Goal: Task Accomplishment & Management: Manage account settings

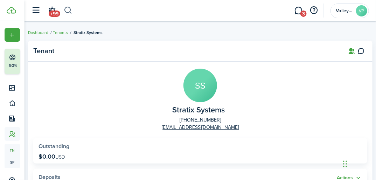
click at [70, 11] on button "button" at bounding box center [68, 11] width 9 height 12
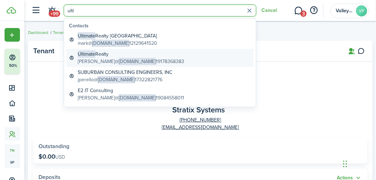
type input "ulti"
click at [157, 63] on global-search-item-description "[PERSON_NAME]@ [DOMAIN_NAME] 19178368383" at bounding box center [131, 61] width 106 height 7
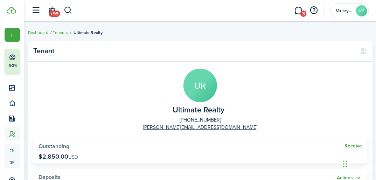
click at [350, 144] on link "Receive" at bounding box center [354, 146] width 18 height 6
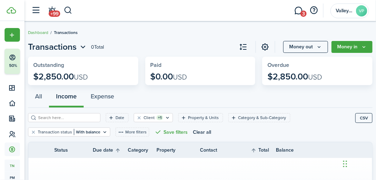
scroll to position [24, 0]
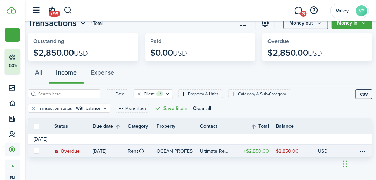
click at [33, 148] on link at bounding box center [35, 151] width 15 height 13
click at [39, 150] on label at bounding box center [37, 151] width 6 height 6
click at [34, 151] on input "checkbox" at bounding box center [33, 151] width 0 height 0
checkbox input "true"
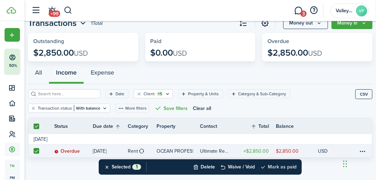
click at [284, 165] on button "Mark as paid" at bounding box center [278, 166] width 36 height 15
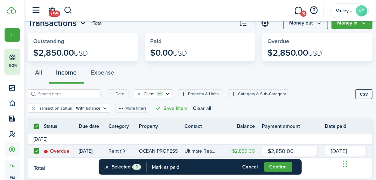
click at [328, 154] on input "[DATE]" at bounding box center [346, 151] width 42 height 11
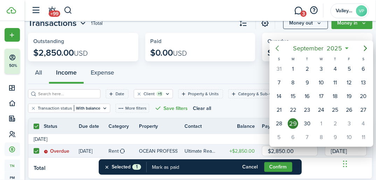
click at [278, 47] on icon "Previous page" at bounding box center [277, 48] width 8 height 8
click at [347, 83] on div "13" at bounding box center [349, 82] width 11 height 11
type input "[DATE]"
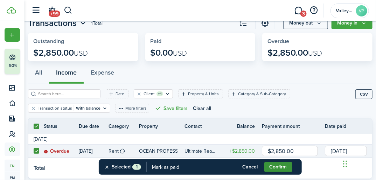
click at [275, 167] on button "Confirm" at bounding box center [278, 167] width 28 height 10
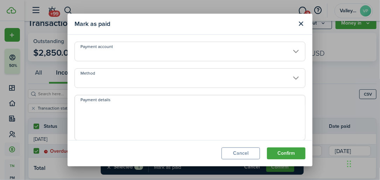
click at [113, 75] on input "Method" at bounding box center [190, 78] width 231 height 20
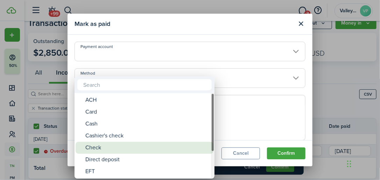
click at [88, 145] on div "Check" at bounding box center [147, 148] width 124 height 12
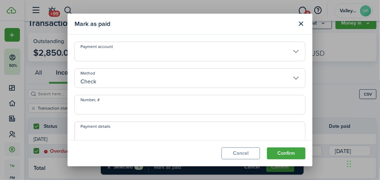
click at [95, 70] on input "Check" at bounding box center [190, 78] width 231 height 20
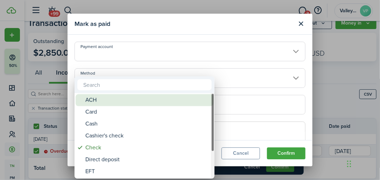
click at [100, 98] on div "ACH" at bounding box center [147, 100] width 124 height 12
type input "ACH"
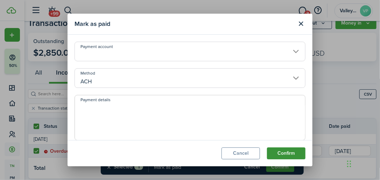
click at [279, 153] on button "Confirm" at bounding box center [286, 153] width 39 height 12
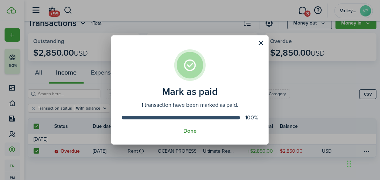
click at [193, 131] on button "Done" at bounding box center [190, 131] width 13 height 6
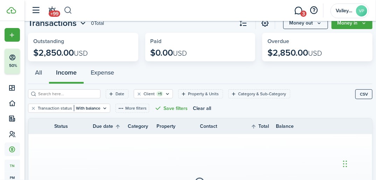
click at [67, 11] on button "button" at bounding box center [68, 11] width 9 height 12
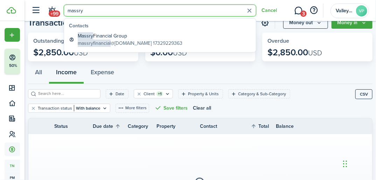
type input "massry"
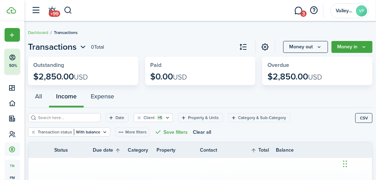
scroll to position [24, 0]
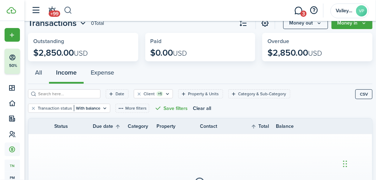
click at [69, 8] on button "button" at bounding box center [68, 11] width 9 height 12
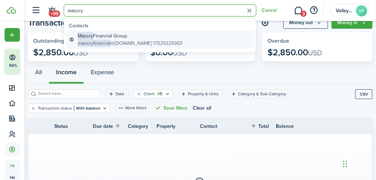
type input "massry"
click at [85, 37] on span "Massry" at bounding box center [85, 35] width 15 height 7
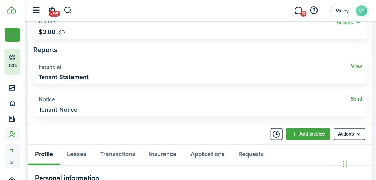
scroll to position [196, 0]
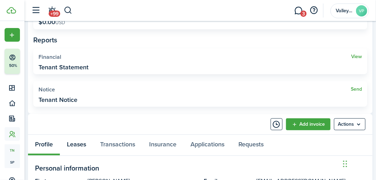
click at [69, 142] on link "Leases" at bounding box center [76, 145] width 33 height 21
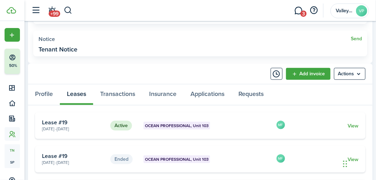
scroll to position [252, 0]
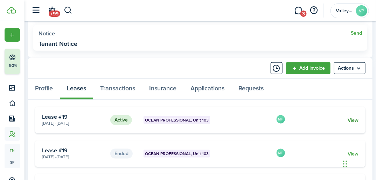
click at [352, 120] on link "View" at bounding box center [353, 120] width 11 height 7
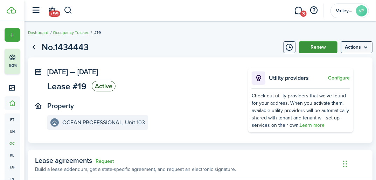
click at [317, 49] on button "Renew" at bounding box center [318, 47] width 39 height 12
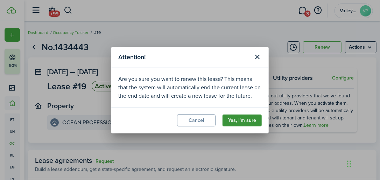
click at [233, 121] on button "Yes, I'm sure" at bounding box center [242, 121] width 39 height 12
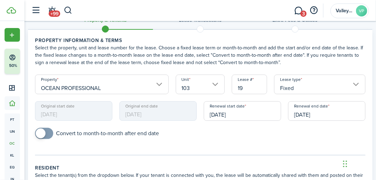
scroll to position [28, 0]
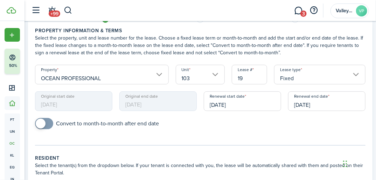
click at [249, 103] on input "[DATE]" at bounding box center [242, 101] width 77 height 20
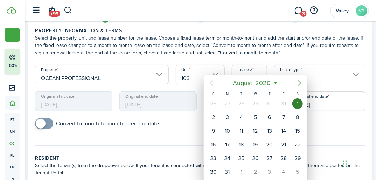
click at [300, 84] on icon "Next page" at bounding box center [300, 83] width 8 height 8
click at [298, 83] on icon "Next page" at bounding box center [300, 83] width 8 height 8
click at [271, 101] on div "1" at bounding box center [269, 103] width 11 height 11
type input "[DATE]"
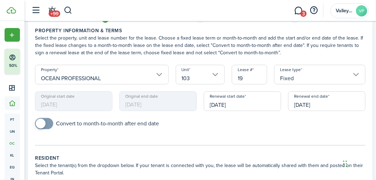
click at [342, 105] on input "[DATE]" at bounding box center [326, 101] width 77 height 20
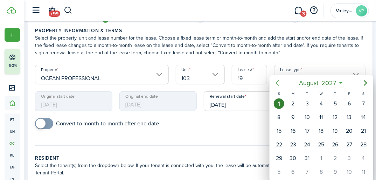
click at [276, 84] on icon "Previous page" at bounding box center [277, 83] width 8 height 8
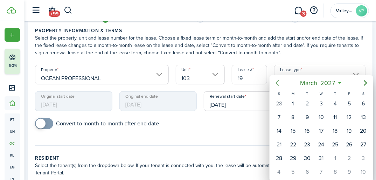
click at [276, 84] on icon "Previous page" at bounding box center [277, 83] width 8 height 8
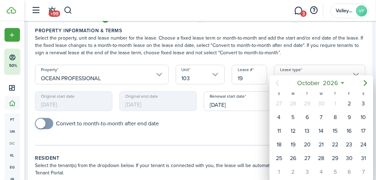
click at [276, 84] on icon "Previous page" at bounding box center [277, 83] width 8 height 8
click at [272, 83] on mbsc-button "Previous page" at bounding box center [277, 83] width 14 height 14
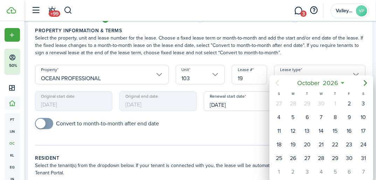
click at [243, 100] on div at bounding box center [188, 90] width 488 height 292
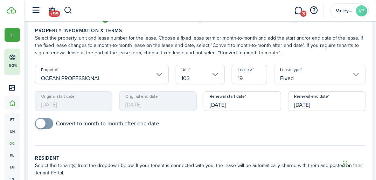
click at [240, 103] on input "[DATE]" at bounding box center [242, 101] width 77 height 20
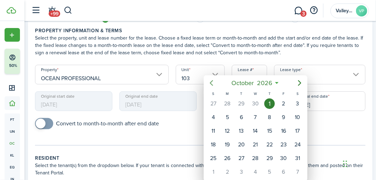
click at [213, 82] on icon "Previous page" at bounding box center [211, 83] width 8 height 8
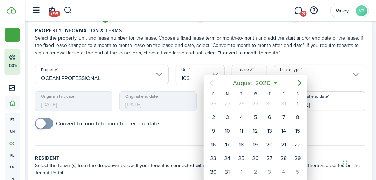
click at [213, 82] on icon "Previous page" at bounding box center [211, 83] width 8 height 8
click at [274, 82] on mbsc-button "[DATE]" at bounding box center [252, 83] width 47 height 13
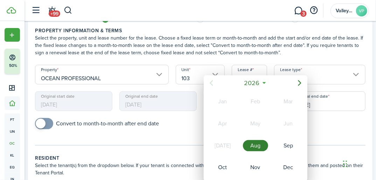
click at [264, 82] on icon at bounding box center [264, 82] width 7 height 7
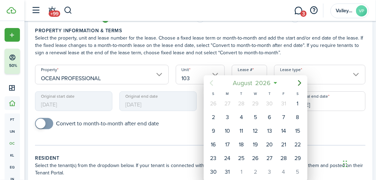
click at [257, 82] on span "2026" at bounding box center [263, 83] width 19 height 13
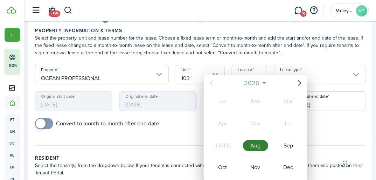
click at [254, 83] on span "2026" at bounding box center [252, 83] width 19 height 13
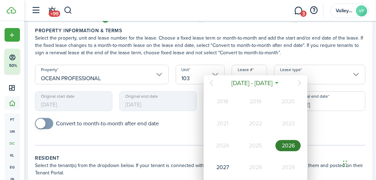
click at [263, 145] on div "2025" at bounding box center [255, 145] width 25 height 11
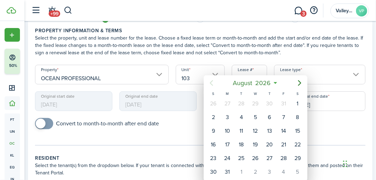
click at [367, 52] on div at bounding box center [188, 90] width 488 height 292
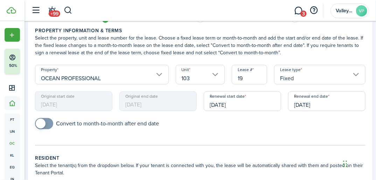
click at [247, 111] on input "[DATE]" at bounding box center [242, 101] width 77 height 20
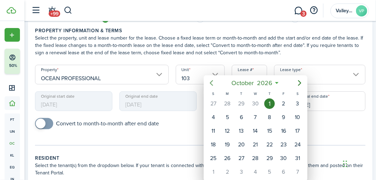
click at [210, 83] on icon "Previous page" at bounding box center [211, 83] width 8 height 8
click at [211, 83] on icon "Previous page" at bounding box center [211, 83] width 3 height 6
click at [360, 61] on div at bounding box center [188, 90] width 488 height 292
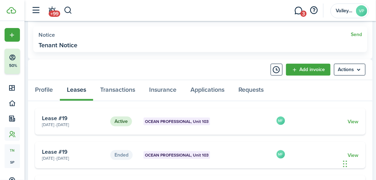
scroll to position [252, 0]
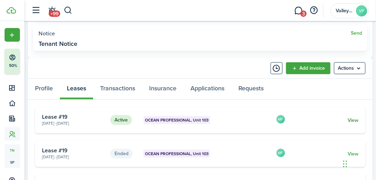
click at [353, 121] on link "View" at bounding box center [353, 120] width 11 height 7
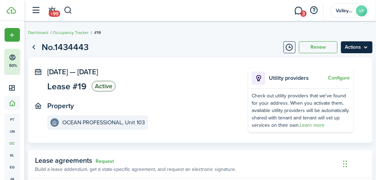
click at [351, 45] on menu-btn "Actions" at bounding box center [357, 47] width 32 height 12
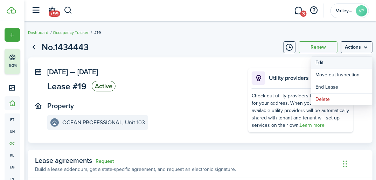
click at [328, 65] on button "Edit" at bounding box center [341, 63] width 61 height 12
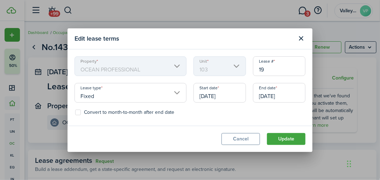
click at [242, 96] on input "[DATE]" at bounding box center [220, 93] width 53 height 20
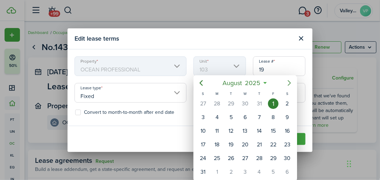
click at [289, 82] on icon "Next page" at bounding box center [289, 83] width 3 height 6
click at [249, 102] on div "1" at bounding box center [245, 103] width 11 height 11
type input "[DATE]"
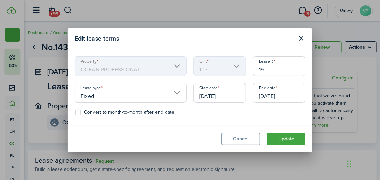
click at [297, 92] on input "[DATE]" at bounding box center [279, 93] width 53 height 20
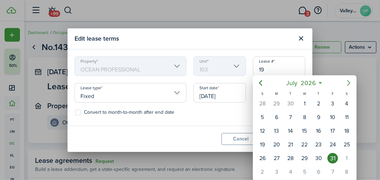
click at [349, 81] on icon "Next page" at bounding box center [349, 83] width 3 height 6
click at [304, 154] on div "30" at bounding box center [305, 158] width 11 height 11
type input "[DATE]"
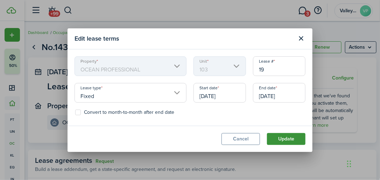
click at [287, 141] on button "Update" at bounding box center [286, 139] width 39 height 12
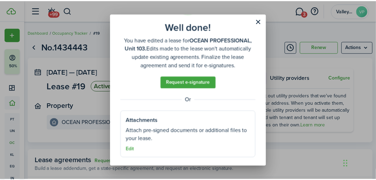
scroll to position [46, 0]
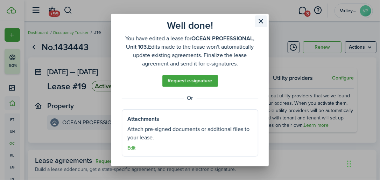
click at [261, 18] on button "Close modal" at bounding box center [261, 21] width 12 height 12
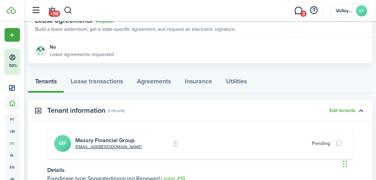
scroll to position [168, 0]
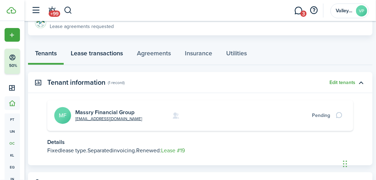
click at [81, 53] on link "Lease transactions" at bounding box center [97, 54] width 66 height 21
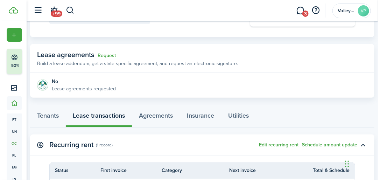
scroll to position [140, 0]
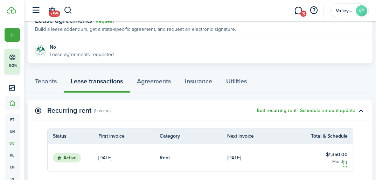
click at [270, 110] on button "Edit recurring rent" at bounding box center [277, 111] width 40 height 6
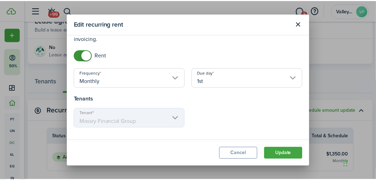
scroll to position [60, 0]
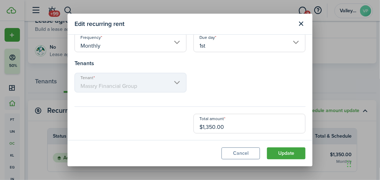
click at [242, 131] on input "$1,350.00" at bounding box center [250, 124] width 112 height 20
type input "$1,150.00"
click at [281, 151] on button "Update" at bounding box center [286, 153] width 39 height 12
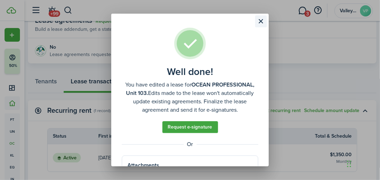
click at [259, 22] on button "Close modal" at bounding box center [261, 21] width 12 height 12
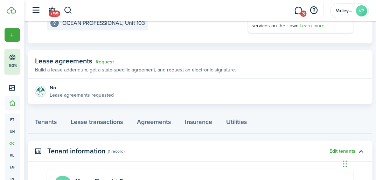
scroll to position [84, 0]
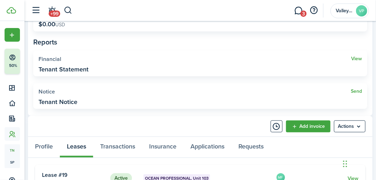
scroll to position [196, 0]
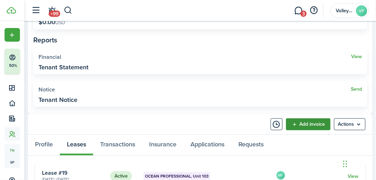
click at [304, 123] on link "Add invoice" at bounding box center [308, 124] width 44 height 12
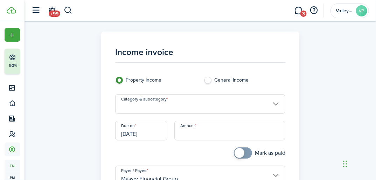
click at [157, 131] on input "[DATE]" at bounding box center [141, 131] width 52 height 20
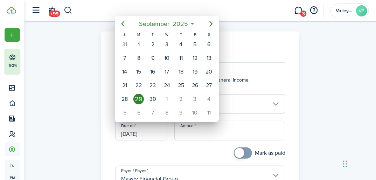
click at [189, 133] on div at bounding box center [188, 90] width 488 height 292
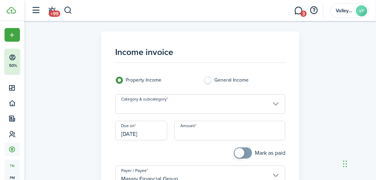
click at [189, 133] on input "Amount" at bounding box center [229, 131] width 111 height 20
type input "$110.00"
checkbox input "true"
click at [237, 153] on span at bounding box center [240, 153] width 10 height 10
click at [173, 101] on input "Category & subcategory" at bounding box center [200, 104] width 170 height 20
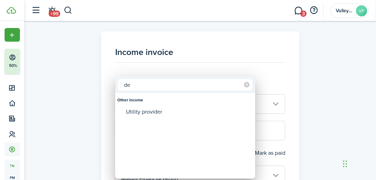
type input "d"
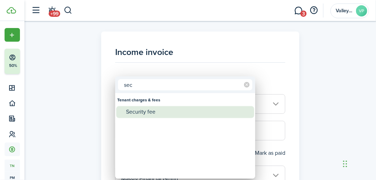
type input "sec"
click at [155, 108] on div "Security fee" at bounding box center [188, 112] width 124 height 12
type input "Tenant charges & fees / Security fee"
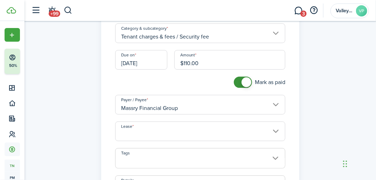
scroll to position [84, 0]
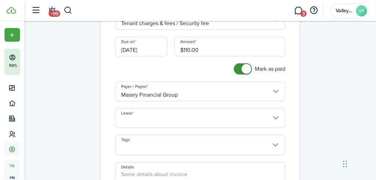
click at [219, 123] on input "Lease" at bounding box center [200, 118] width 170 height 20
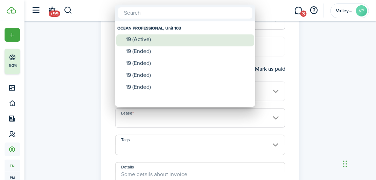
click at [151, 39] on div "19 (Active)" at bounding box center [188, 39] width 124 height 6
type input "OCEAN PROFESSIONAL, Unit 103. Lease #19 (Active)"
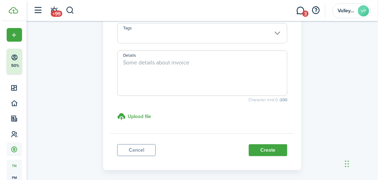
scroll to position [196, 0]
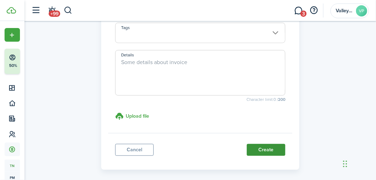
click at [272, 150] on button "Create" at bounding box center [266, 150] width 39 height 12
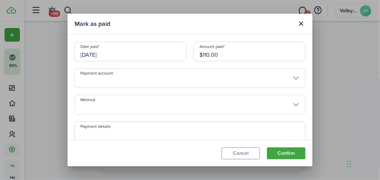
click at [121, 55] on input "[DATE]" at bounding box center [131, 52] width 112 height 20
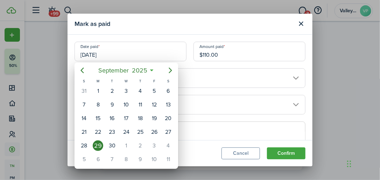
click at [121, 55] on div at bounding box center [190, 90] width 492 height 292
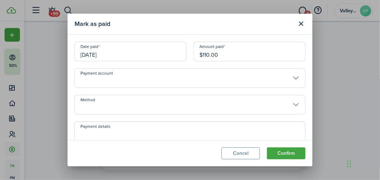
click at [103, 108] on input "Method" at bounding box center [190, 105] width 231 height 20
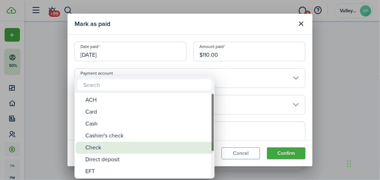
click at [99, 150] on div "Check" at bounding box center [147, 148] width 124 height 12
type input "Check"
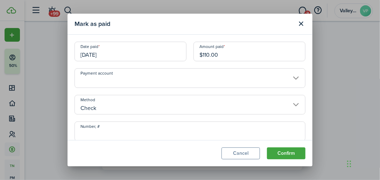
click at [99, 129] on input "Number, #" at bounding box center [190, 132] width 231 height 20
type input "1452"
click at [284, 154] on button "Confirm" at bounding box center [286, 153] width 39 height 12
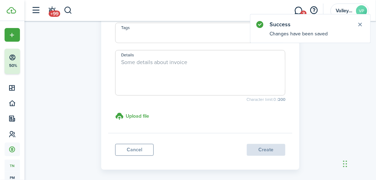
scroll to position [223, 0]
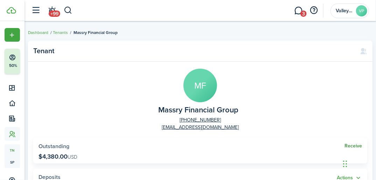
click at [355, 146] on link "Receive" at bounding box center [354, 146] width 18 height 6
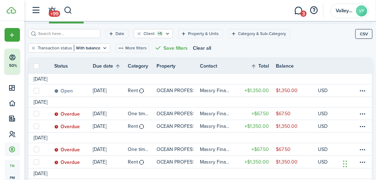
scroll to position [112, 0]
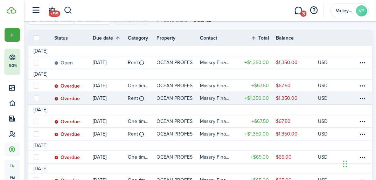
click at [35, 99] on label at bounding box center [37, 99] width 6 height 6
click at [34, 98] on input "checkbox" at bounding box center [33, 98] width 0 height 0
checkbox input "true"
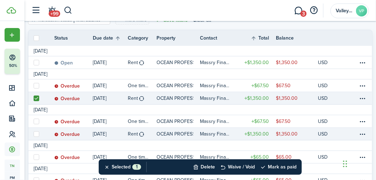
click at [37, 134] on label at bounding box center [37, 134] width 6 height 6
click at [34, 134] on input "checkbox" at bounding box center [33, 134] width 0 height 0
checkbox input "true"
click at [277, 167] on button "Mark as paid" at bounding box center [278, 166] width 36 height 15
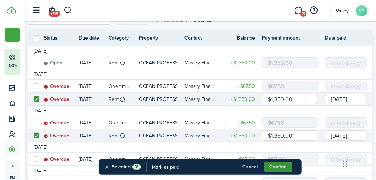
click at [277, 167] on button "Confirm" at bounding box center [278, 167] width 28 height 10
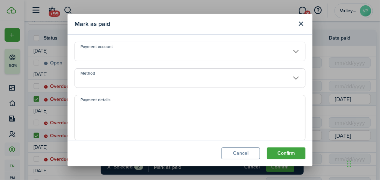
click at [115, 74] on input "Method" at bounding box center [190, 78] width 231 height 20
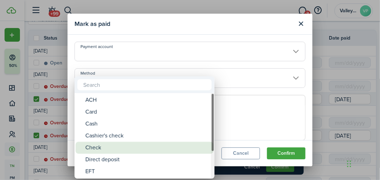
click at [91, 146] on div "Check" at bounding box center [147, 148] width 124 height 12
type input "Check"
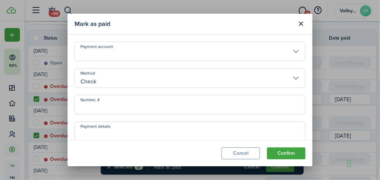
click at [97, 107] on input "Number, #" at bounding box center [190, 105] width 231 height 20
type input "2"
type input "1450"
click at [300, 156] on button "Confirm" at bounding box center [286, 153] width 39 height 12
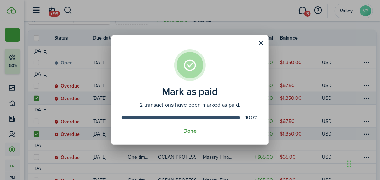
click at [192, 132] on button "Done" at bounding box center [190, 131] width 13 height 6
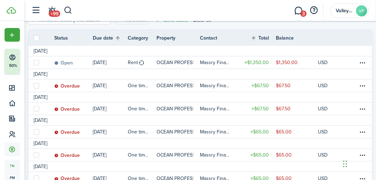
click at [38, 36] on label at bounding box center [37, 38] width 6 height 6
click at [34, 38] on input "checkbox" at bounding box center [33, 38] width 0 height 0
checkbox input "true"
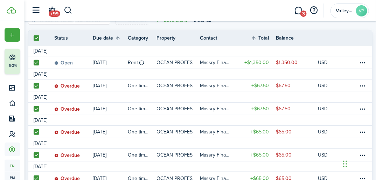
checkbox input "true"
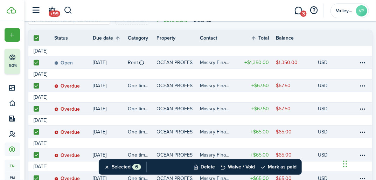
click at [36, 62] on label at bounding box center [37, 63] width 6 height 6
click at [34, 62] on input "checkbox" at bounding box center [33, 62] width 0 height 0
checkbox input "false"
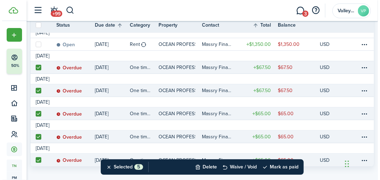
scroll to position [140, 0]
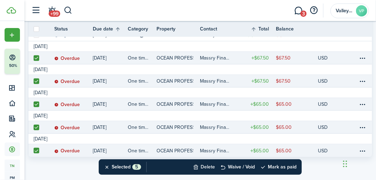
click at [203, 163] on button "Delete" at bounding box center [204, 166] width 22 height 15
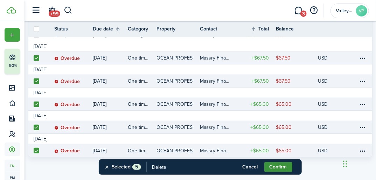
click at [273, 165] on button "Confirm" at bounding box center [278, 167] width 28 height 10
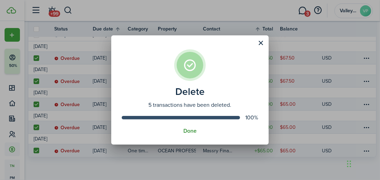
click at [194, 131] on button "Done" at bounding box center [190, 131] width 13 height 6
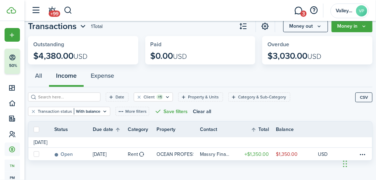
scroll to position [0, 0]
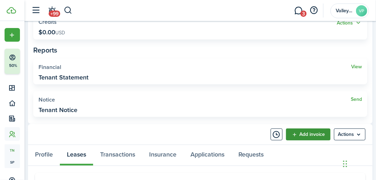
scroll to position [196, 0]
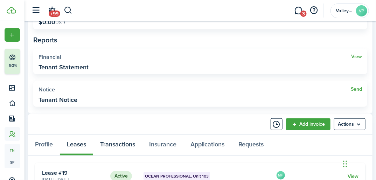
click at [119, 139] on link "Transactions" at bounding box center [117, 145] width 49 height 21
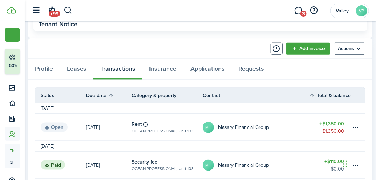
scroll to position [280, 0]
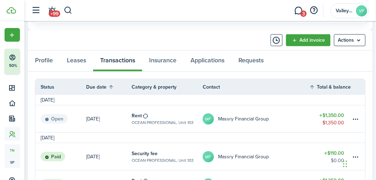
click at [339, 115] on table-amount-title "$1,350.00" at bounding box center [331, 115] width 25 height 7
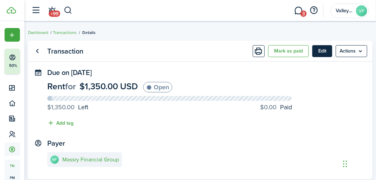
click at [318, 51] on button "Edit" at bounding box center [322, 51] width 20 height 12
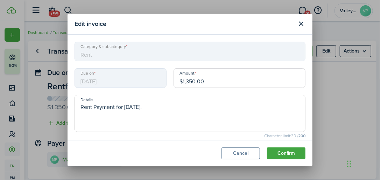
click at [217, 81] on input "$1,350.00" at bounding box center [240, 78] width 132 height 20
type input "$1,150.00"
click at [280, 152] on button "Confirm" at bounding box center [286, 153] width 39 height 12
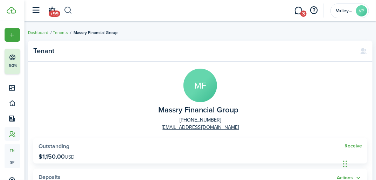
click at [65, 12] on button "button" at bounding box center [68, 11] width 9 height 12
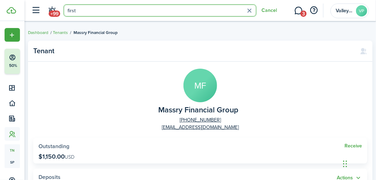
type input "first"
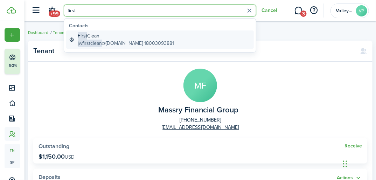
click at [94, 37] on global-search-item-title "First Clean" at bounding box center [126, 35] width 96 height 7
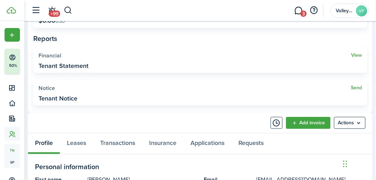
scroll to position [196, 0]
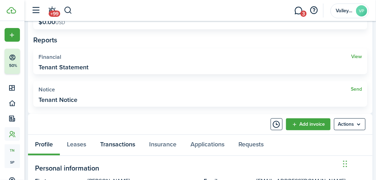
click at [107, 145] on link "Transactions" at bounding box center [117, 145] width 49 height 21
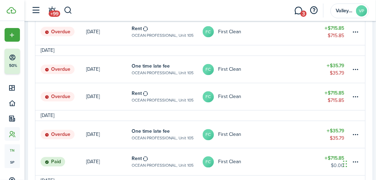
scroll to position [476, 0]
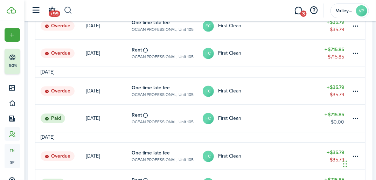
click at [69, 9] on button "button" at bounding box center [68, 11] width 9 height 12
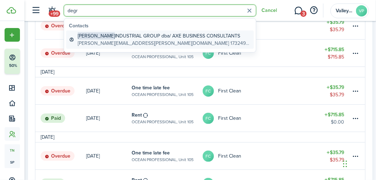
type input "degr"
click at [116, 37] on global-search-item-title "[PERSON_NAME] INDUSTRIAL GROUP dba/ AXE BUSINESS CONSULTANTS" at bounding box center [164, 35] width 173 height 7
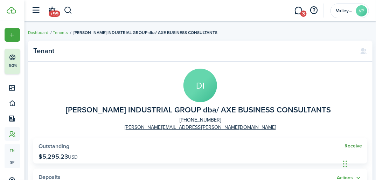
click at [352, 146] on link "Receive" at bounding box center [354, 146] width 18 height 6
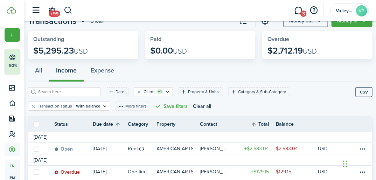
scroll to position [60, 0]
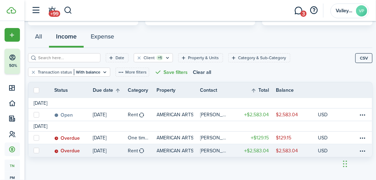
click at [35, 151] on label at bounding box center [37, 151] width 6 height 6
click at [34, 151] on input "checkbox" at bounding box center [33, 151] width 0 height 0
checkbox input "true"
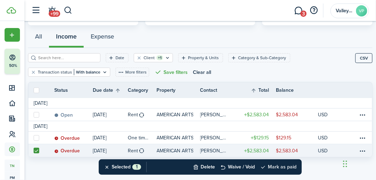
click at [275, 167] on button "Mark as paid" at bounding box center [278, 166] width 36 height 15
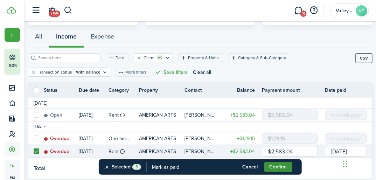
click at [277, 167] on button "Confirm" at bounding box center [278, 167] width 28 height 10
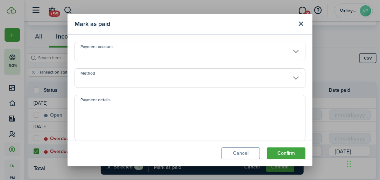
click at [118, 81] on input "Method" at bounding box center [190, 78] width 231 height 20
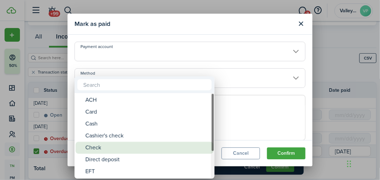
click at [102, 144] on div "Check" at bounding box center [147, 148] width 124 height 12
type input "Check"
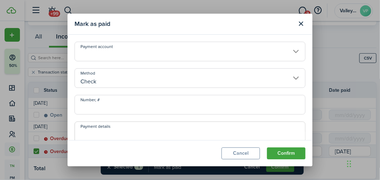
click at [97, 104] on input "Number, #" at bounding box center [190, 105] width 231 height 20
type input "1305"
click at [290, 156] on button "Confirm" at bounding box center [286, 153] width 39 height 12
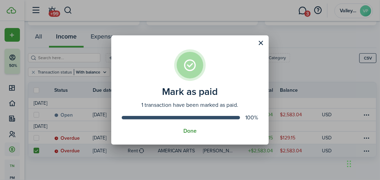
click at [188, 132] on button "Done" at bounding box center [190, 131] width 13 height 6
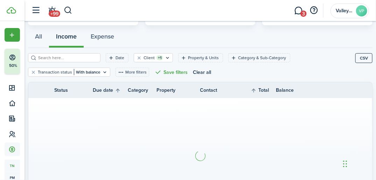
scroll to position [47, 0]
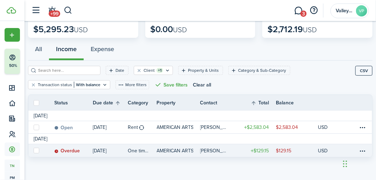
click at [36, 150] on label at bounding box center [37, 151] width 6 height 6
click at [34, 151] on input "checkbox" at bounding box center [33, 151] width 0 height 0
checkbox input "true"
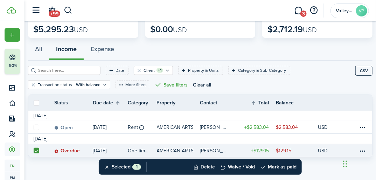
click at [206, 167] on button "Delete" at bounding box center [204, 166] width 22 height 15
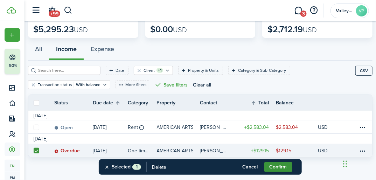
click at [290, 169] on button "Confirm" at bounding box center [278, 167] width 28 height 10
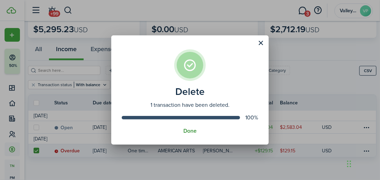
click at [187, 130] on button "Done" at bounding box center [190, 131] width 13 height 6
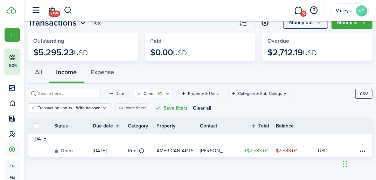
scroll to position [24, 0]
click at [70, 11] on button "button" at bounding box center [68, 11] width 9 height 12
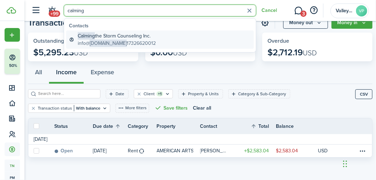
type input "calming"
click at [94, 40] on span "[DOMAIN_NAME]" at bounding box center [108, 43] width 37 height 7
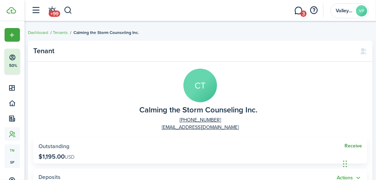
click at [350, 146] on link "Receive" at bounding box center [354, 146] width 18 height 6
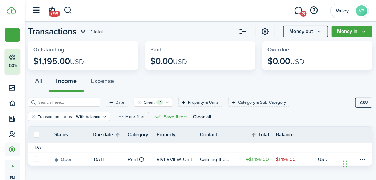
scroll to position [24, 0]
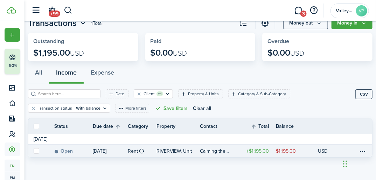
click at [35, 151] on label at bounding box center [37, 151] width 6 height 6
click at [34, 151] on input "checkbox" at bounding box center [33, 151] width 0 height 0
checkbox input "true"
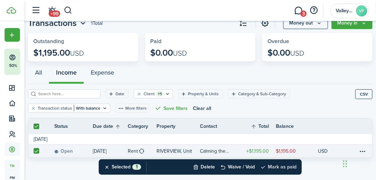
click at [273, 165] on button "Mark as paid" at bounding box center [278, 166] width 36 height 15
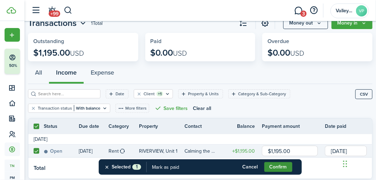
click at [277, 165] on button "Confirm" at bounding box center [278, 167] width 28 height 10
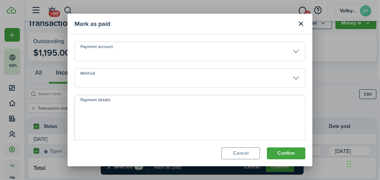
click at [96, 79] on input "Method" at bounding box center [190, 78] width 231 height 20
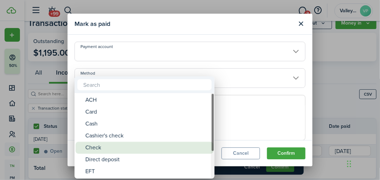
click at [91, 146] on div "Check" at bounding box center [147, 148] width 124 height 12
type input "Check"
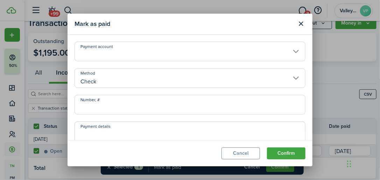
click at [92, 100] on input "Number, #" at bounding box center [190, 105] width 231 height 20
type input "112"
click at [283, 153] on button "Confirm" at bounding box center [286, 153] width 39 height 12
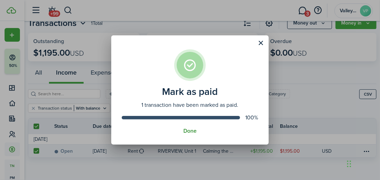
click at [191, 130] on button "Done" at bounding box center [190, 131] width 13 height 6
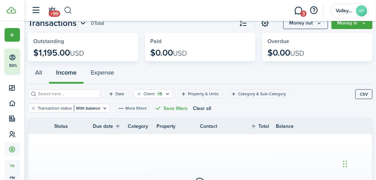
click at [68, 9] on button "button" at bounding box center [68, 11] width 9 height 12
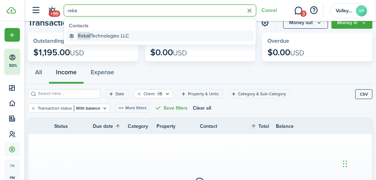
type input "reka"
click at [87, 37] on span "Rekall" at bounding box center [84, 35] width 13 height 7
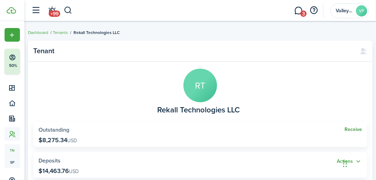
click at [350, 129] on link "Receive" at bounding box center [354, 130] width 18 height 6
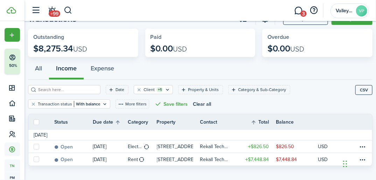
scroll to position [36, 0]
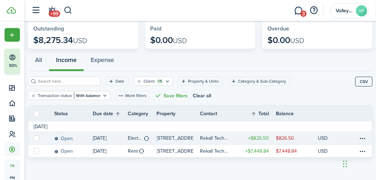
click at [36, 138] on label at bounding box center [37, 139] width 6 height 6
click at [34, 138] on input "checkbox" at bounding box center [33, 138] width 0 height 0
checkbox input "true"
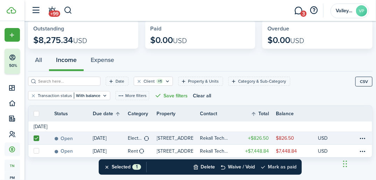
click at [281, 165] on button "Mark as paid" at bounding box center [278, 166] width 36 height 15
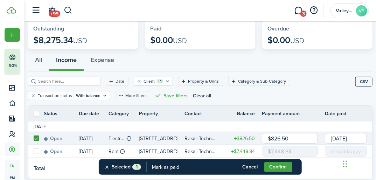
click at [300, 140] on input "$826.50" at bounding box center [290, 138] width 56 height 11
type input "$86.00"
click at [252, 168] on button "Cancel" at bounding box center [250, 167] width 28 height 10
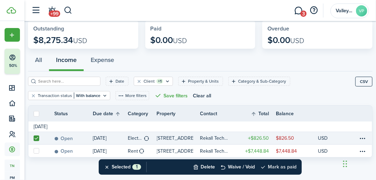
click at [277, 166] on button "Mark as paid" at bounding box center [278, 166] width 36 height 15
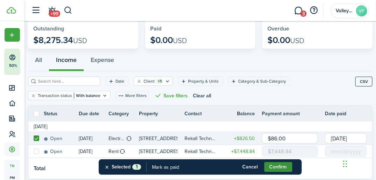
click at [278, 165] on button "Confirm" at bounding box center [278, 167] width 28 height 10
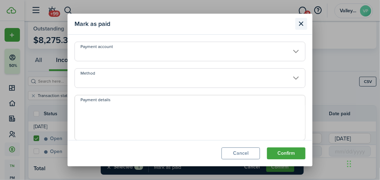
click at [304, 26] on button "Close modal" at bounding box center [302, 24] width 12 height 12
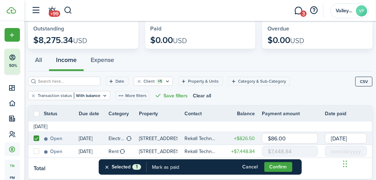
click at [248, 166] on button "Cancel" at bounding box center [250, 167] width 28 height 10
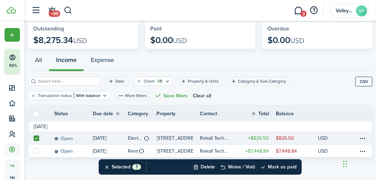
click at [37, 111] on label at bounding box center [37, 114] width 6 height 6
click at [34, 113] on input "checkbox" at bounding box center [33, 113] width 0 height 0
checkbox input "true"
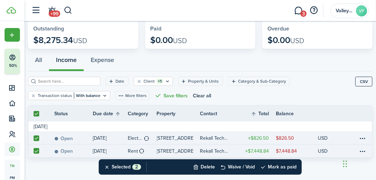
click at [37, 136] on label at bounding box center [37, 139] width 6 height 6
click at [34, 138] on input "checkbox" at bounding box center [33, 138] width 0 height 0
checkbox input "false"
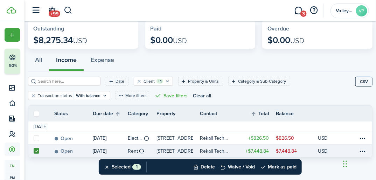
click at [35, 150] on label at bounding box center [37, 151] width 6 height 6
click at [34, 151] on input "checkbox" at bounding box center [33, 151] width 0 height 0
checkbox input "false"
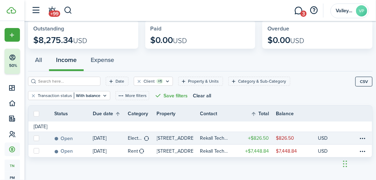
click at [37, 139] on label at bounding box center [37, 139] width 6 height 6
click at [34, 138] on input "checkbox" at bounding box center [33, 138] width 0 height 0
checkbox input "true"
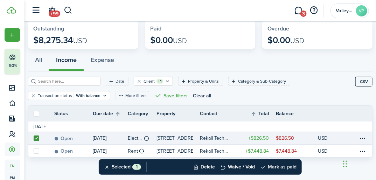
click at [281, 165] on button "Mark as paid" at bounding box center [278, 166] width 36 height 15
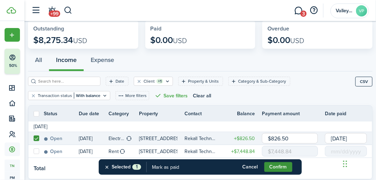
click at [281, 165] on button "Confirm" at bounding box center [278, 167] width 28 height 10
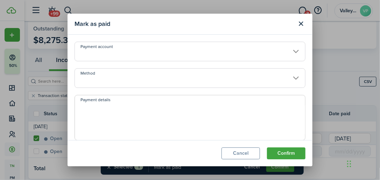
click at [144, 79] on input "Method" at bounding box center [190, 78] width 231 height 20
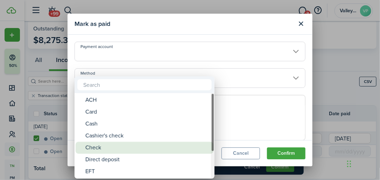
click at [95, 148] on div "Check" at bounding box center [147, 148] width 124 height 12
type input "Check"
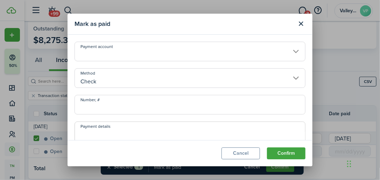
click at [86, 108] on input "Number, #" at bounding box center [190, 105] width 231 height 20
type input "68286985"
click at [284, 155] on button "Confirm" at bounding box center [286, 153] width 39 height 12
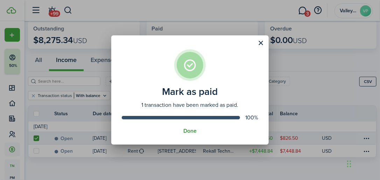
click at [192, 132] on button "Done" at bounding box center [190, 131] width 13 height 6
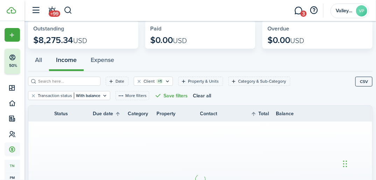
scroll to position [24, 0]
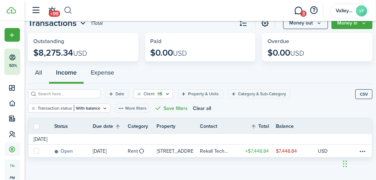
click at [70, 9] on button "button" at bounding box center [68, 11] width 9 height 12
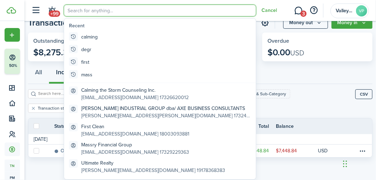
scroll to position [0, 0]
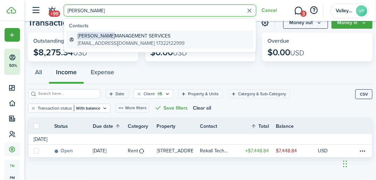
type input "[PERSON_NAME]"
click at [88, 40] on global-search-item-description "[EMAIL_ADDRESS][DOMAIN_NAME] 17322122999" at bounding box center [131, 43] width 107 height 7
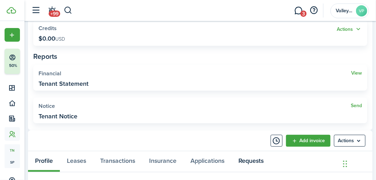
scroll to position [196, 0]
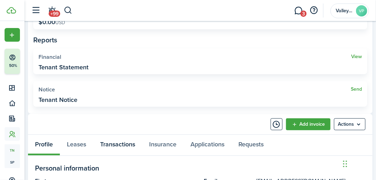
click at [112, 140] on link "Transactions" at bounding box center [117, 145] width 49 height 21
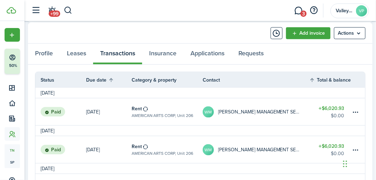
scroll to position [308, 0]
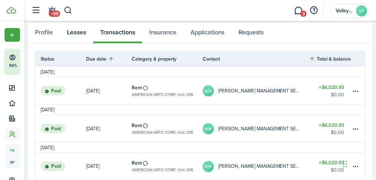
click at [74, 27] on link "Leases" at bounding box center [76, 33] width 33 height 21
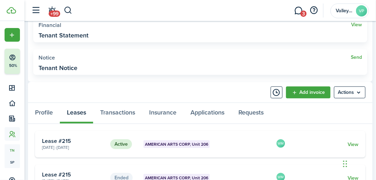
scroll to position [252, 0]
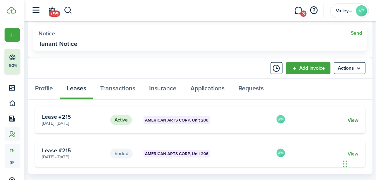
click at [352, 118] on link "View" at bounding box center [353, 120] width 11 height 7
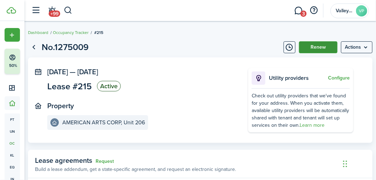
click at [320, 50] on button "Renew" at bounding box center [318, 47] width 39 height 12
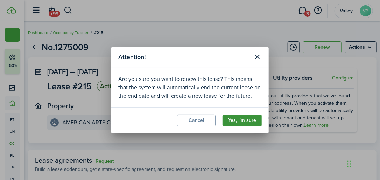
click at [235, 115] on button "Yes, I'm sure" at bounding box center [242, 121] width 39 height 12
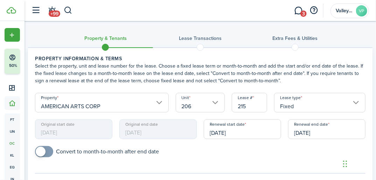
click at [336, 131] on input "[DATE]" at bounding box center [326, 129] width 77 height 20
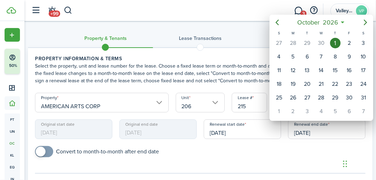
click at [270, 21] on div "[DATE]" at bounding box center [322, 22] width 104 height 15
click at [277, 21] on icon "Previous page" at bounding box center [277, 23] width 3 height 6
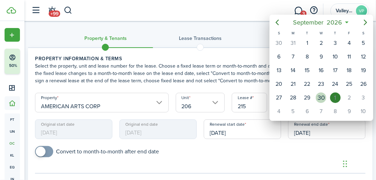
click at [322, 95] on div "30" at bounding box center [321, 97] width 11 height 11
type input "[DATE]"
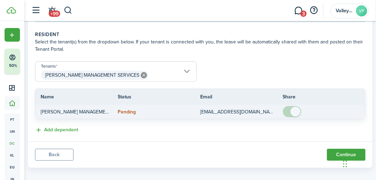
scroll to position [158, 0]
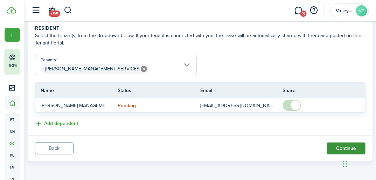
click at [332, 147] on button "Continue" at bounding box center [346, 149] width 39 height 12
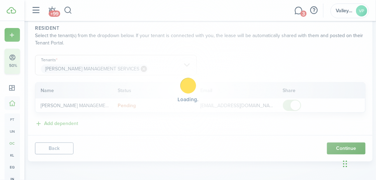
scroll to position [0, 0]
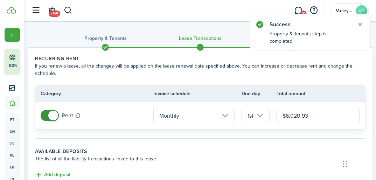
click at [333, 116] on input "$6,020.93" at bounding box center [318, 115] width 83 height 15
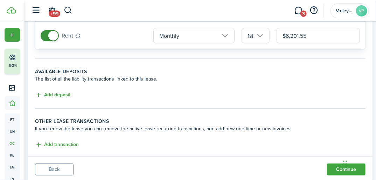
scroll to position [101, 0]
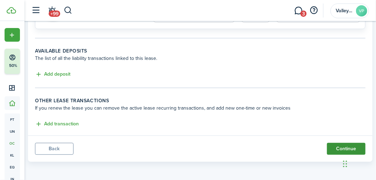
type input "$6,201.55"
click at [338, 150] on button "Continue" at bounding box center [346, 149] width 39 height 12
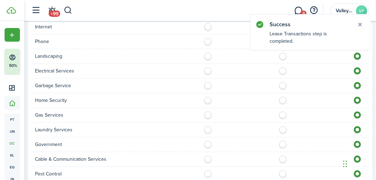
scroll to position [686, 0]
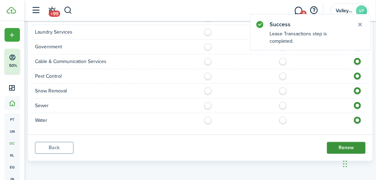
click at [336, 146] on button "Renew" at bounding box center [346, 148] width 39 height 12
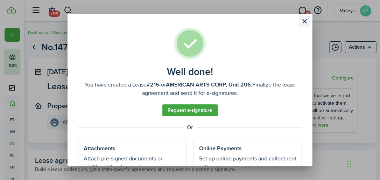
click at [304, 18] on button "Close modal" at bounding box center [305, 21] width 12 height 12
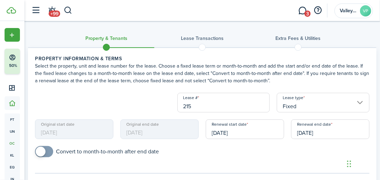
checkbox input "true"
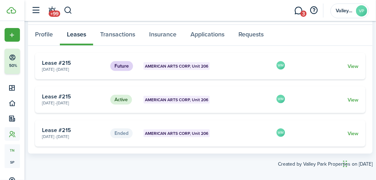
scroll to position [280, 0]
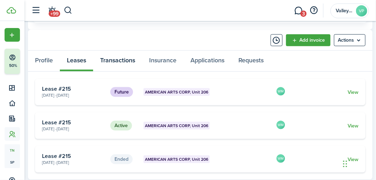
click at [111, 56] on link "Transactions" at bounding box center [117, 61] width 49 height 21
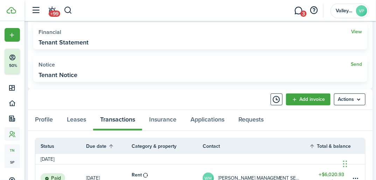
scroll to position [224, 0]
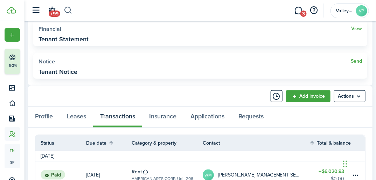
click at [64, 10] on button "button" at bounding box center [68, 11] width 9 height 12
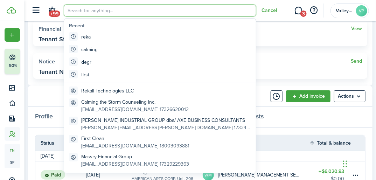
scroll to position [0, 0]
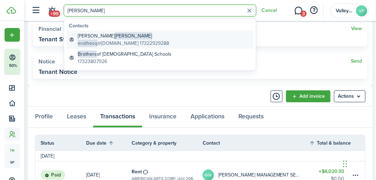
type input "[PERSON_NAME]"
click at [111, 41] on global-search-item-description "erothesq @[DOMAIN_NAME] 17322929288" at bounding box center [123, 43] width 91 height 7
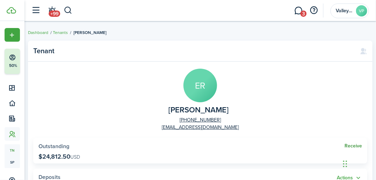
click at [352, 144] on link "Receive" at bounding box center [354, 146] width 18 height 6
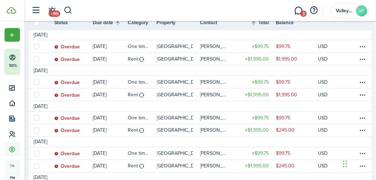
scroll to position [336, 0]
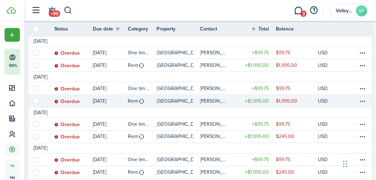
click at [38, 101] on label at bounding box center [37, 101] width 6 height 6
click at [34, 101] on input "checkbox" at bounding box center [33, 101] width 0 height 0
checkbox input "true"
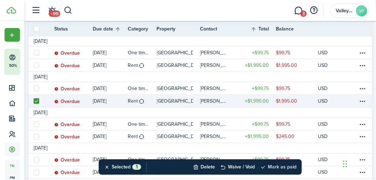
click at [292, 169] on button "Mark as paid" at bounding box center [278, 166] width 36 height 15
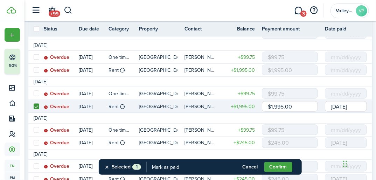
click at [297, 104] on input "$1,995.00" at bounding box center [290, 106] width 56 height 11
type input "$1,750.00"
click at [274, 164] on button "Confirm" at bounding box center [278, 167] width 28 height 10
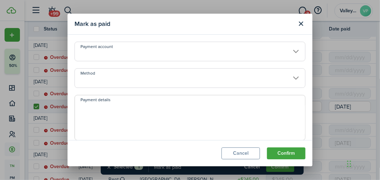
click at [124, 80] on input "Method" at bounding box center [190, 78] width 231 height 20
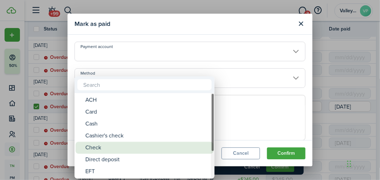
click at [100, 145] on div "Check" at bounding box center [147, 148] width 124 height 12
type input "Check"
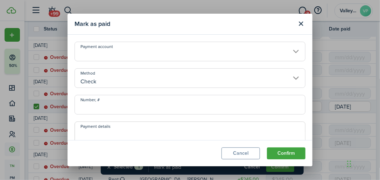
click at [94, 105] on input "Number, #" at bounding box center [190, 105] width 231 height 20
type input "1375"
click at [290, 154] on button "Confirm" at bounding box center [286, 153] width 39 height 12
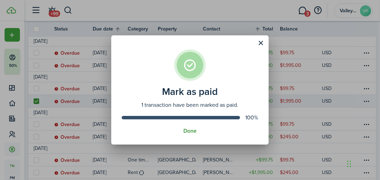
click at [185, 130] on button "Done" at bounding box center [190, 131] width 13 height 6
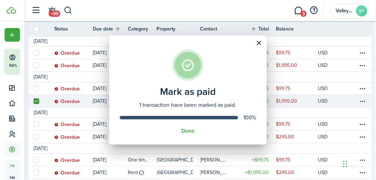
scroll to position [116, 0]
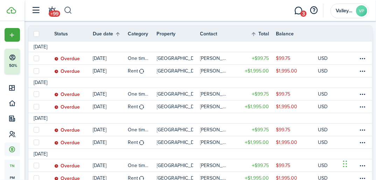
click at [67, 10] on button "button" at bounding box center [68, 11] width 9 height 12
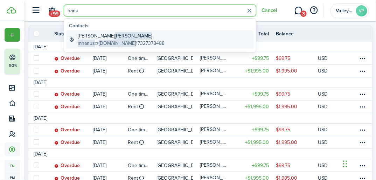
type input "hanu"
click at [115, 38] on span "[PERSON_NAME]" at bounding box center [133, 35] width 37 height 7
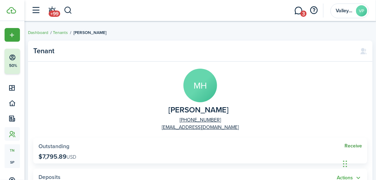
click at [348, 145] on link "Receive" at bounding box center [354, 146] width 18 height 6
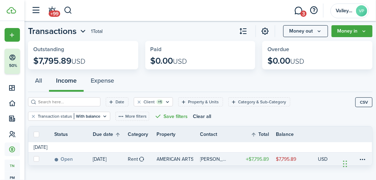
scroll to position [24, 0]
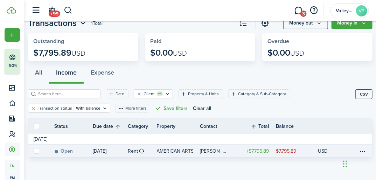
click at [37, 151] on label at bounding box center [37, 151] width 6 height 6
click at [34, 151] on input "checkbox" at bounding box center [33, 151] width 0 height 0
checkbox input "true"
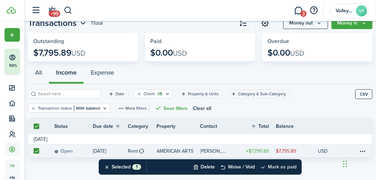
click at [282, 169] on button "Mark as paid" at bounding box center [278, 166] width 36 height 15
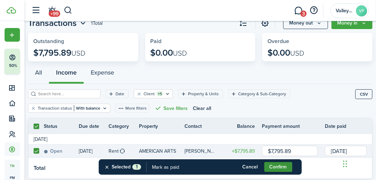
click at [282, 166] on button "Confirm" at bounding box center [278, 167] width 28 height 10
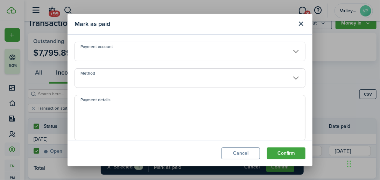
click at [115, 78] on input "Method" at bounding box center [190, 78] width 231 height 20
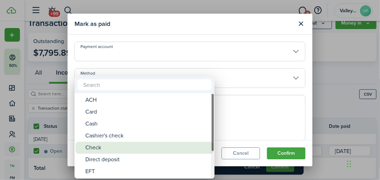
click at [103, 149] on div "Check" at bounding box center [147, 148] width 124 height 12
type input "Check"
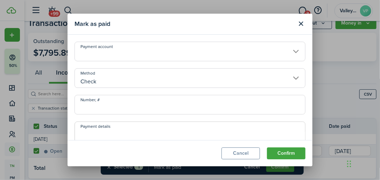
click at [95, 104] on input "Number, #" at bounding box center [190, 105] width 231 height 20
type input "3636"
click at [290, 154] on button "Confirm" at bounding box center [286, 153] width 39 height 12
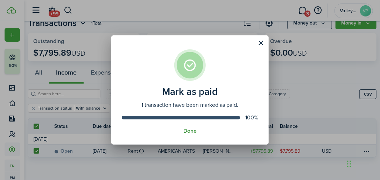
click at [184, 128] on button "Done" at bounding box center [190, 131] width 13 height 6
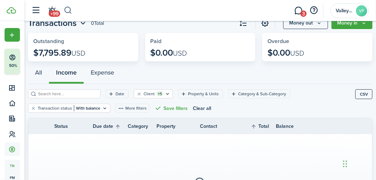
click at [67, 7] on button "button" at bounding box center [68, 11] width 9 height 12
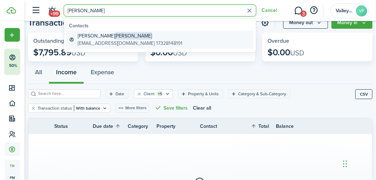
type input "[PERSON_NAME]"
click at [115, 38] on span "[PERSON_NAME]" at bounding box center [133, 35] width 37 height 7
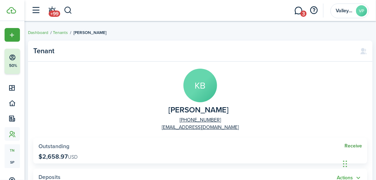
click at [348, 144] on link "Receive" at bounding box center [354, 146] width 18 height 6
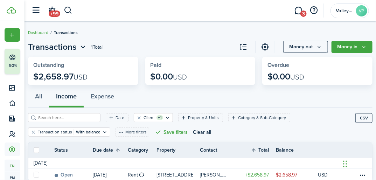
scroll to position [24, 0]
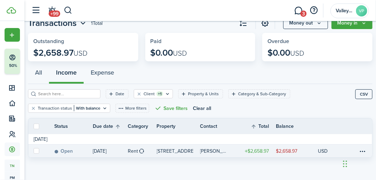
click at [40, 151] on link at bounding box center [35, 151] width 15 height 13
click at [34, 151] on label at bounding box center [37, 151] width 6 height 6
click at [34, 151] on input "checkbox" at bounding box center [33, 151] width 0 height 0
checkbox input "true"
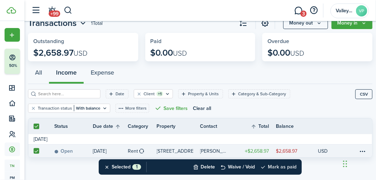
click at [289, 166] on button "Mark as paid" at bounding box center [278, 166] width 36 height 15
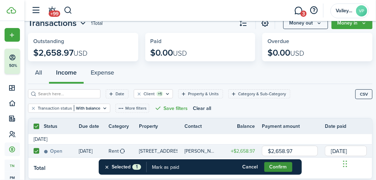
click at [284, 166] on button "Confirm" at bounding box center [278, 167] width 28 height 10
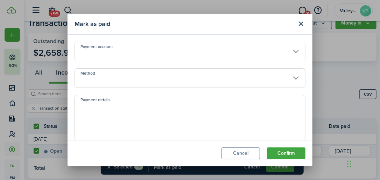
click at [131, 78] on input "Method" at bounding box center [190, 78] width 231 height 20
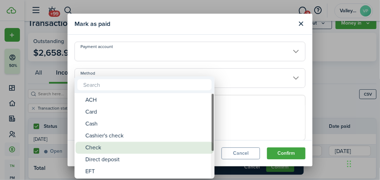
drag, startPoint x: 103, startPoint y: 145, endPoint x: 101, endPoint y: 131, distance: 14.5
click at [101, 146] on div "Check" at bounding box center [147, 148] width 124 height 12
type input "Check"
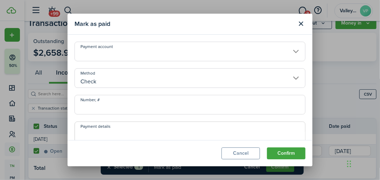
click at [98, 106] on input "Number, #" at bounding box center [190, 105] width 231 height 20
type input "6421"
click at [290, 152] on button "Confirm" at bounding box center [286, 153] width 39 height 12
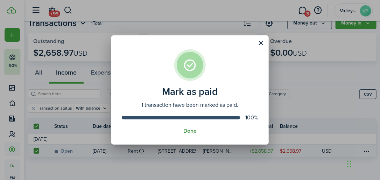
click at [191, 132] on button "Done" at bounding box center [190, 131] width 13 height 6
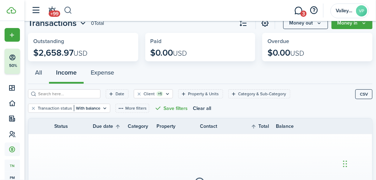
click at [72, 13] on button "button" at bounding box center [68, 11] width 9 height 12
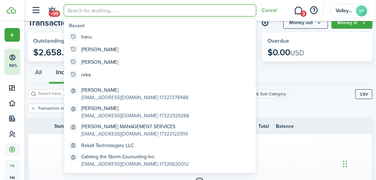
scroll to position [0, 0]
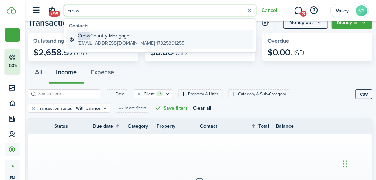
type input "cross"
click at [118, 41] on global-search-item-description "[EMAIL_ADDRESS][DOMAIN_NAME] 17325391255" at bounding box center [131, 43] width 107 height 7
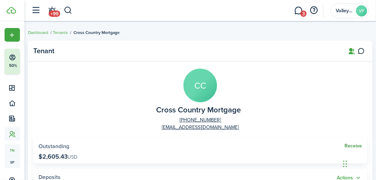
click at [347, 146] on link "Receive" at bounding box center [354, 146] width 18 height 6
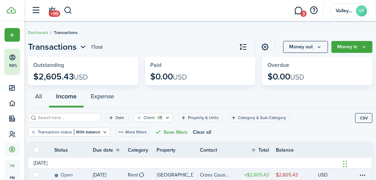
click at [32, 175] on link at bounding box center [35, 174] width 15 height 13
click at [39, 175] on link at bounding box center [35, 174] width 15 height 13
click at [36, 176] on label at bounding box center [37, 175] width 6 height 6
click at [34, 175] on input "checkbox" at bounding box center [33, 175] width 0 height 0
checkbox input "true"
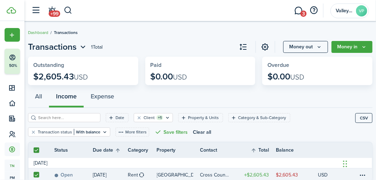
checkbox input "true"
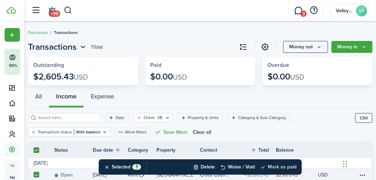
click at [284, 164] on button "Mark as paid" at bounding box center [278, 166] width 36 height 15
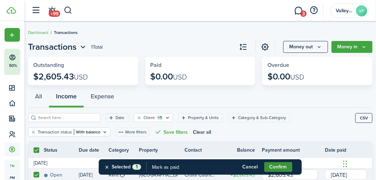
click at [283, 164] on button "Confirm" at bounding box center [278, 167] width 28 height 10
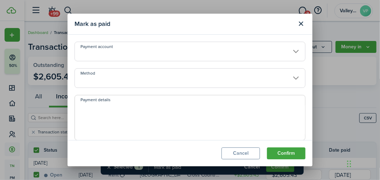
click at [102, 81] on input "Method" at bounding box center [190, 78] width 231 height 20
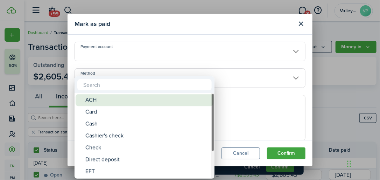
click at [94, 99] on div "ACH" at bounding box center [147, 100] width 124 height 12
type input "ACH"
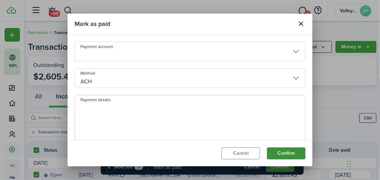
click at [286, 147] on button "Confirm" at bounding box center [286, 153] width 39 height 12
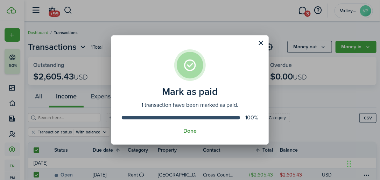
click at [188, 129] on button "Done" at bounding box center [190, 131] width 13 height 6
